Goal: Book appointment/travel/reservation

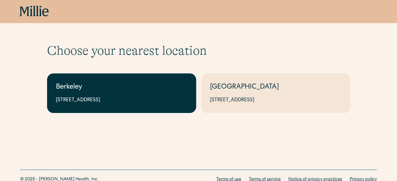
click at [78, 111] on link "Berkeley 2999 Regent St, Suite 524, Berkeley, CA 94705" at bounding box center [121, 93] width 149 height 40
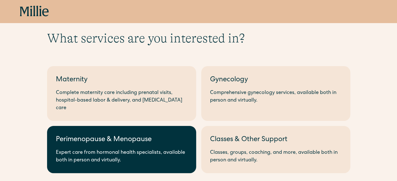
scroll to position [32, 0]
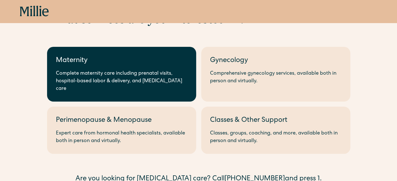
click at [100, 72] on div "Complete maternity care including prenatal visits, hospital-based labor & deliv…" at bounding box center [122, 81] width 132 height 23
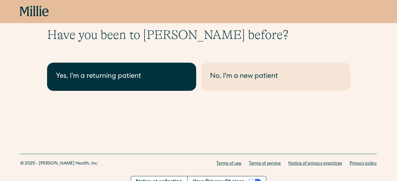
scroll to position [24, 0]
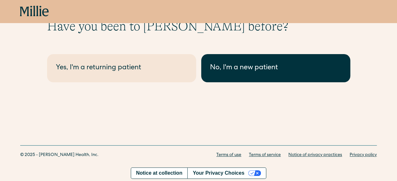
click at [288, 62] on link "No, I'm a new patient" at bounding box center [275, 68] width 149 height 28
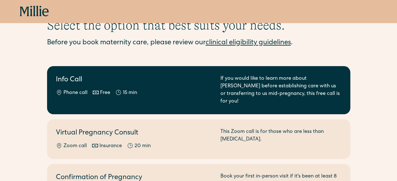
scroll to position [63, 0]
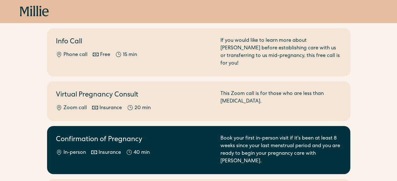
click at [114, 149] on div "Insurance" at bounding box center [110, 153] width 22 height 8
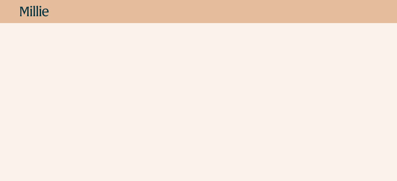
scroll to position [250, 0]
